Goal: Book appointment/travel/reservation

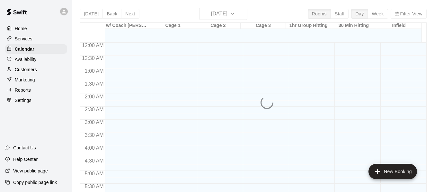
scroll to position [375, 0]
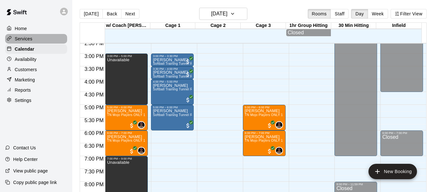
click at [26, 43] on div "Services" at bounding box center [36, 39] width 62 height 10
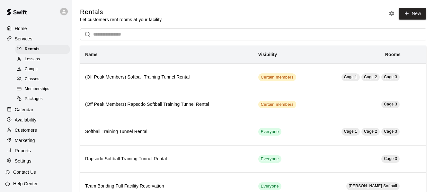
click at [26, 113] on p "Calendar" at bounding box center [24, 110] width 19 height 6
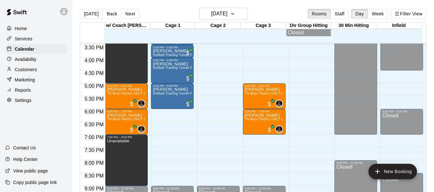
scroll to position [397, 0]
click at [127, 15] on button "Next" at bounding box center [130, 14] width 18 height 10
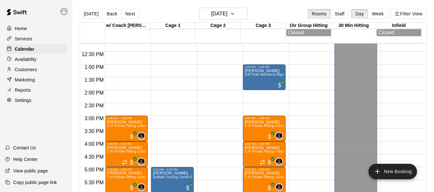
scroll to position [311, 0]
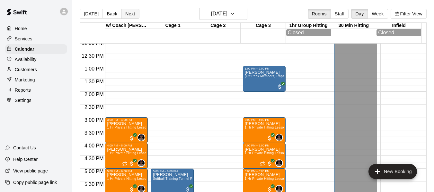
click at [130, 13] on button "Next" at bounding box center [130, 14] width 18 height 10
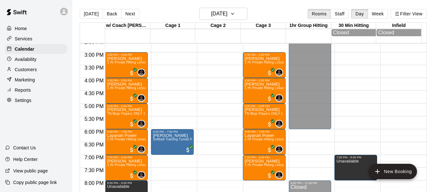
scroll to position [376, 0]
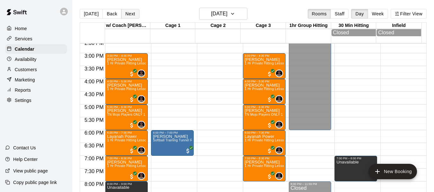
click at [127, 13] on button "Next" at bounding box center [130, 14] width 18 height 10
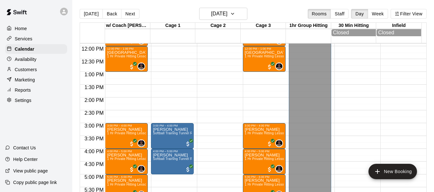
scroll to position [311, 0]
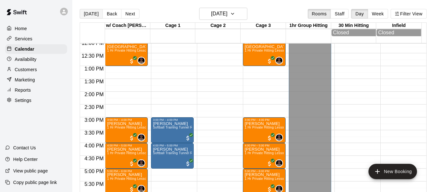
click at [90, 15] on button "[DATE]" at bounding box center [91, 14] width 23 height 10
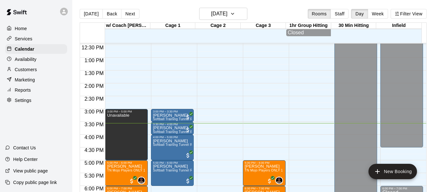
scroll to position [322, 0]
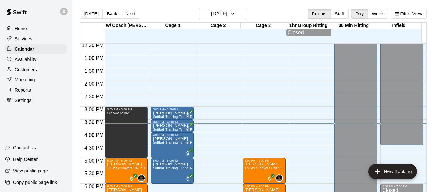
click at [279, 11] on div "Today Back Next Tuesday Sep 09 Rooms Staff Day Week Filter View" at bounding box center [253, 15] width 347 height 15
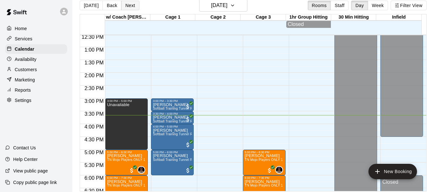
scroll to position [10, 0]
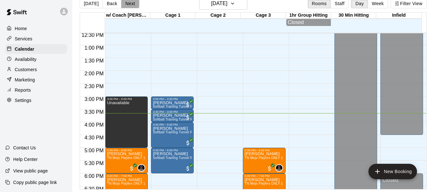
click at [127, 5] on button "Next" at bounding box center [130, 4] width 18 height 10
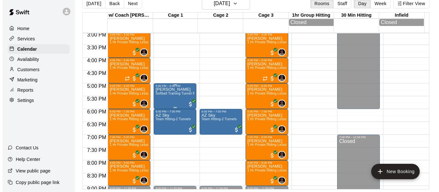
scroll to position [408, 0]
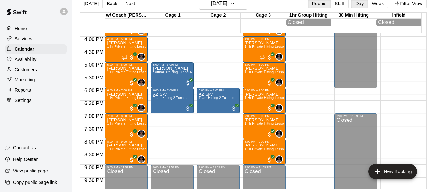
click at [129, 68] on p "Adelyn McCaffrey" at bounding box center [126, 68] width 39 height 0
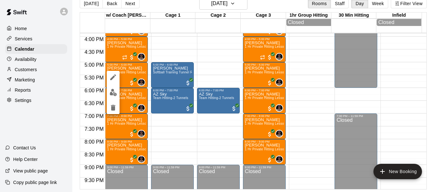
click at [245, 3] on div at bounding box center [219, 96] width 439 height 192
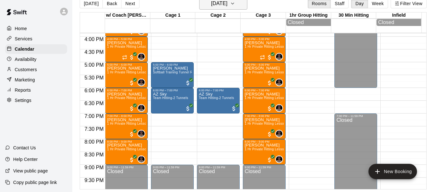
click at [234, 4] on icon "button" at bounding box center [232, 3] width 3 height 1
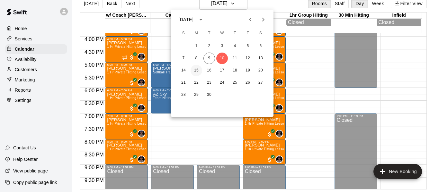
click at [195, 69] on button "15" at bounding box center [196, 71] width 12 height 12
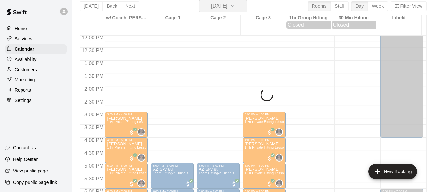
scroll to position [311, 0]
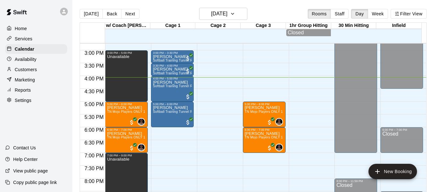
scroll to position [381, 0]
